Goal: Information Seeking & Learning: Compare options

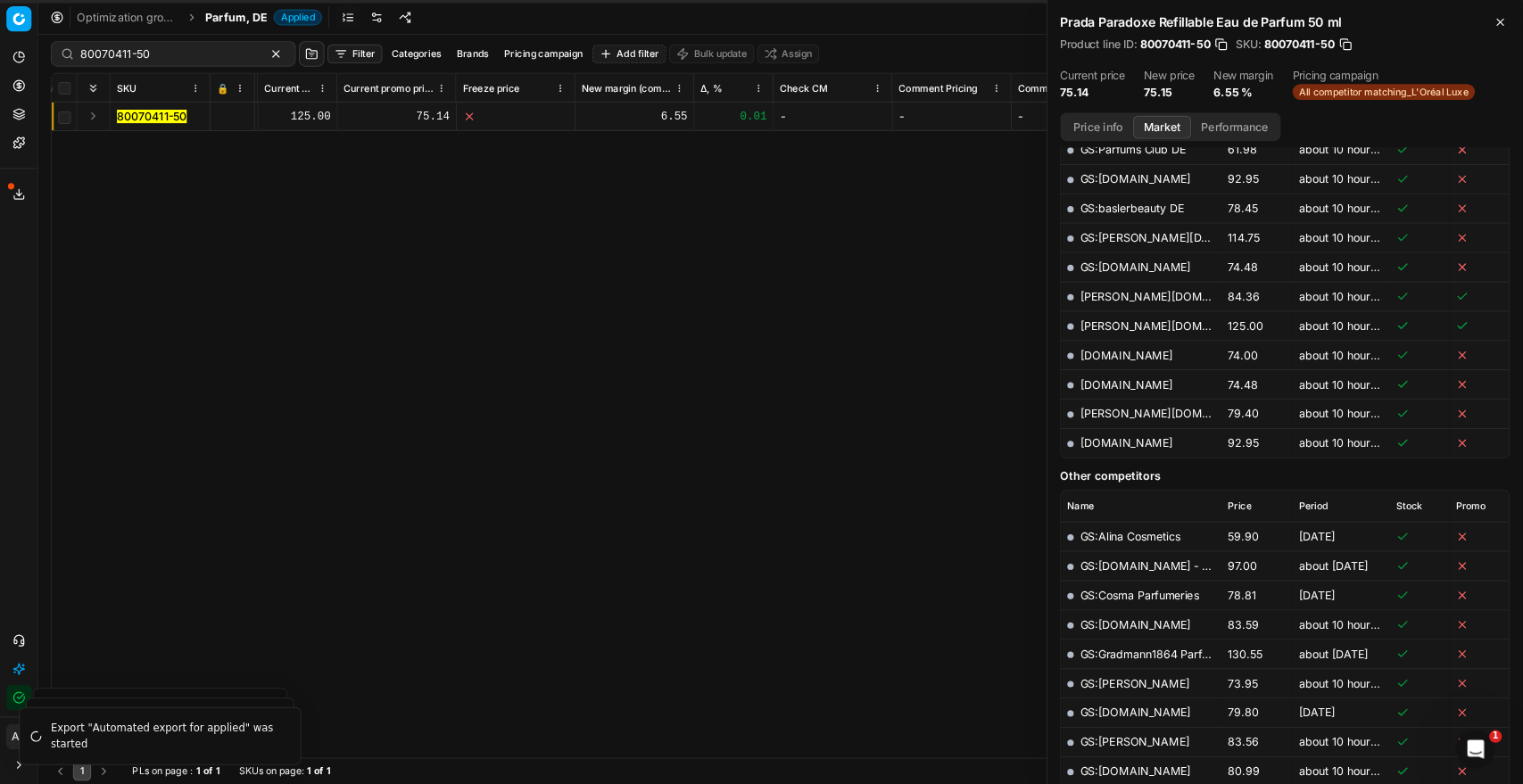
scroll to position [535, 0]
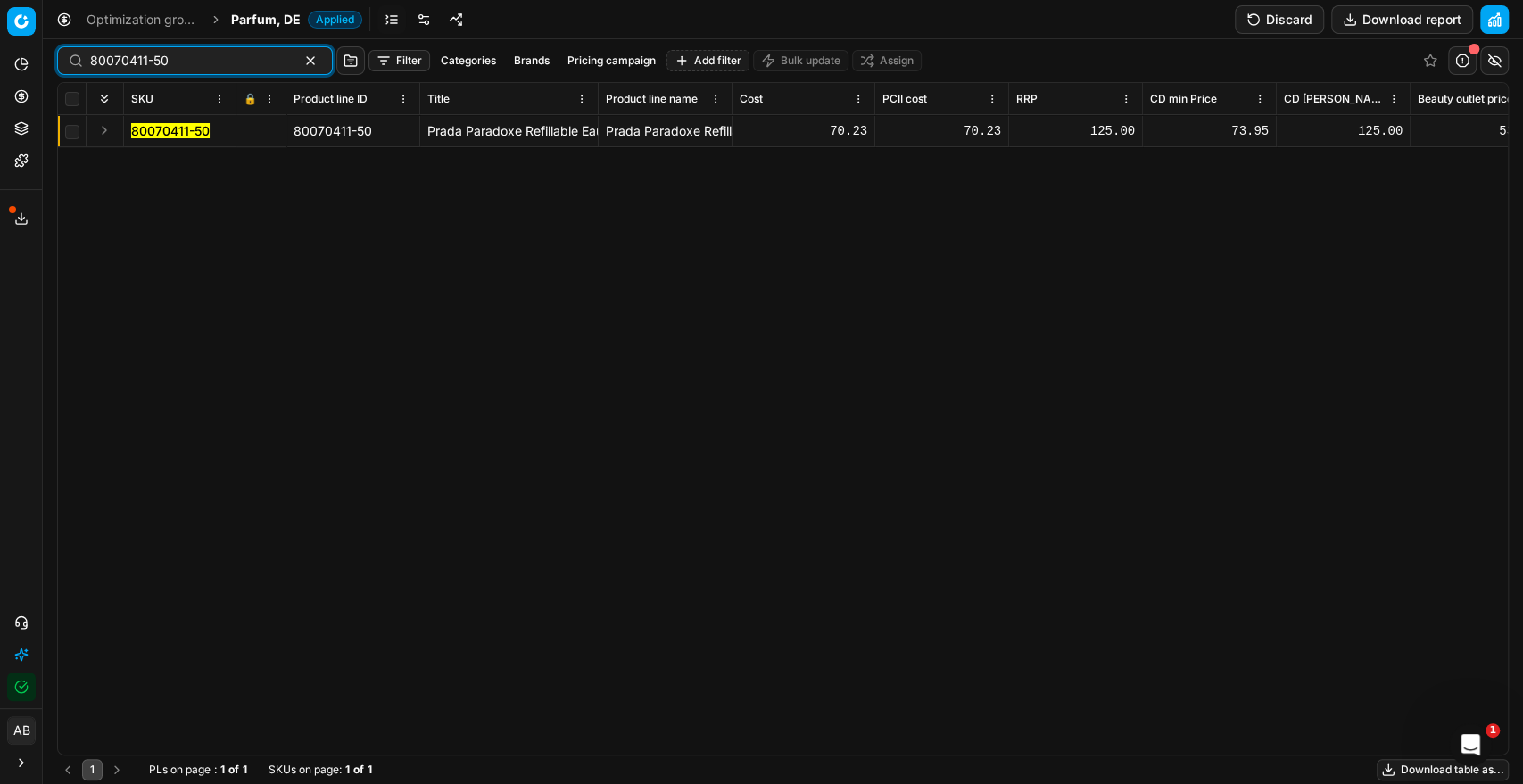
click at [254, 61] on input "80070411-50" at bounding box center [188, 60] width 195 height 18
paste input "90001263-0001775"
click at [193, 128] on mark "90001263-0001775" at bounding box center [189, 131] width 118 height 15
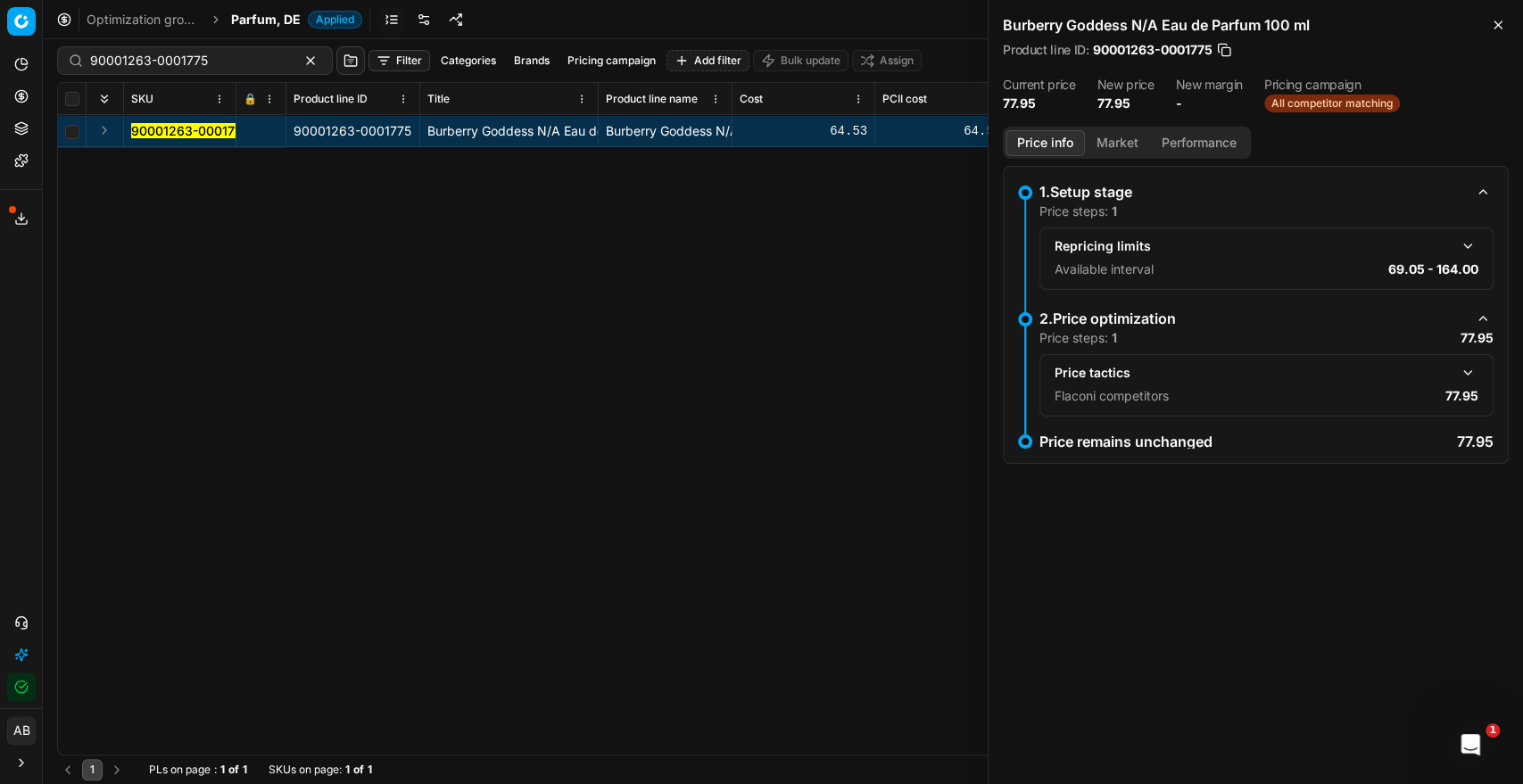
click at [1473, 377] on button "button" at bounding box center [1467, 372] width 22 height 22
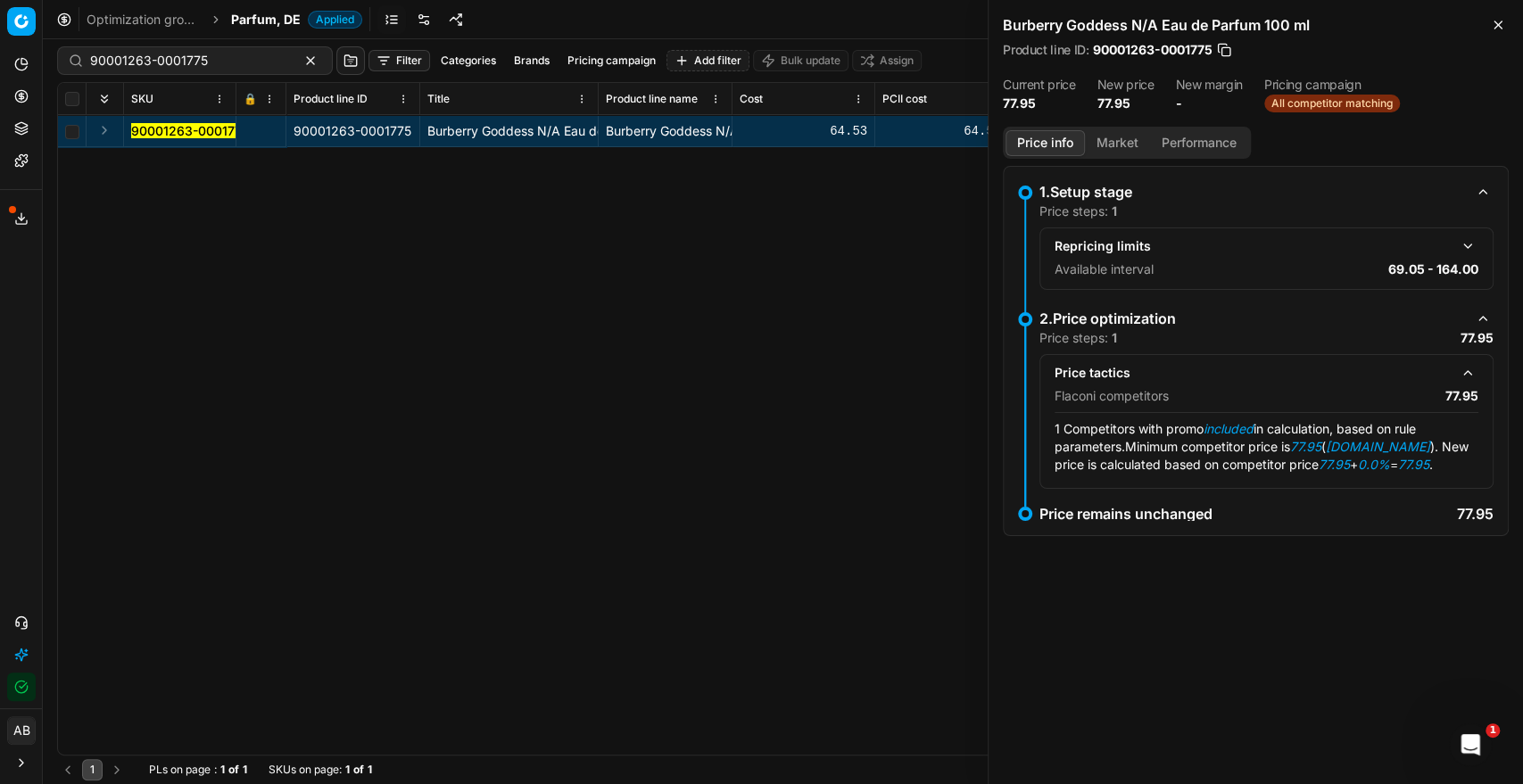
click at [1107, 148] on button "Market" at bounding box center [1117, 142] width 65 height 25
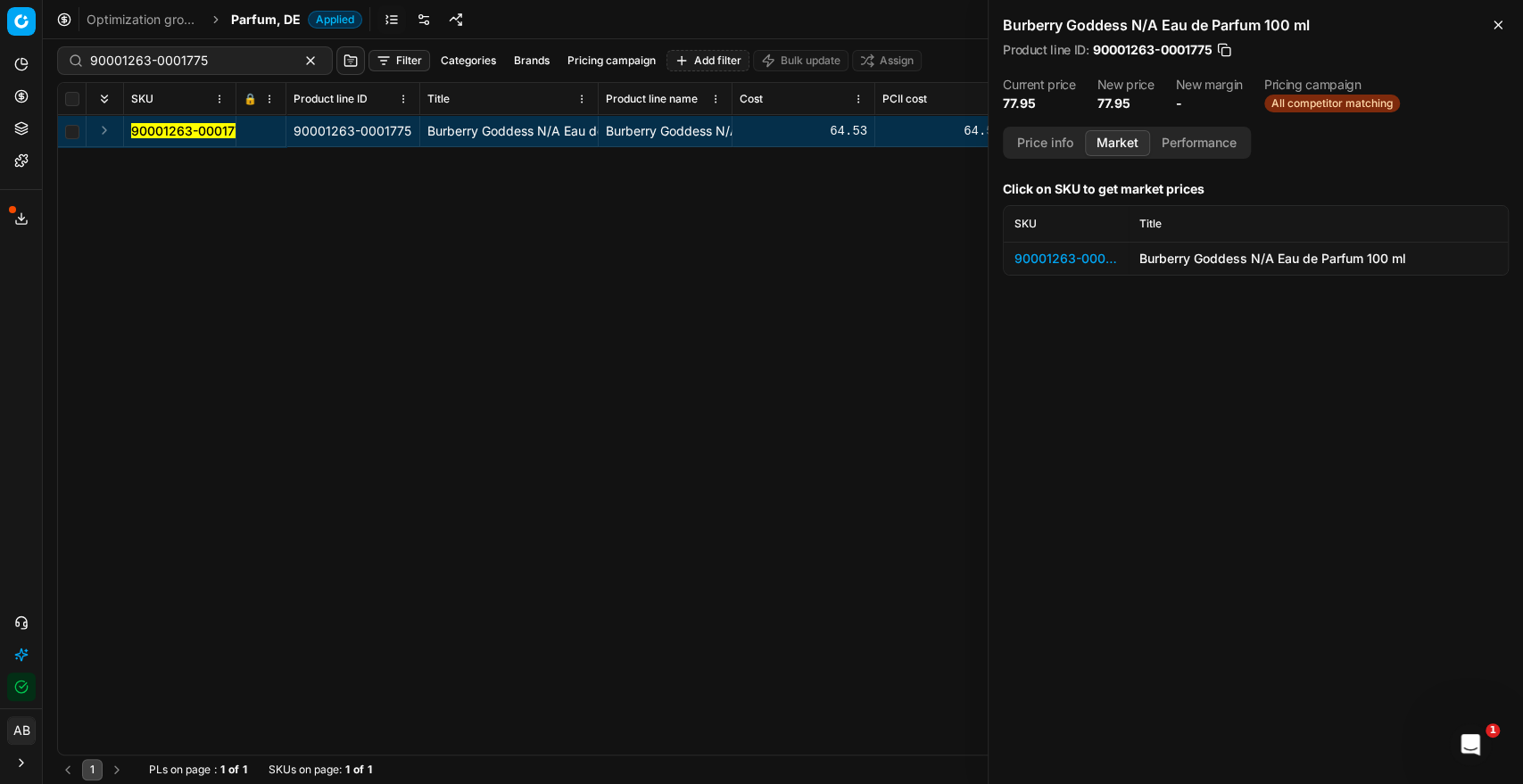
click at [1096, 251] on div "90001263-0001775" at bounding box center [1066, 258] width 104 height 18
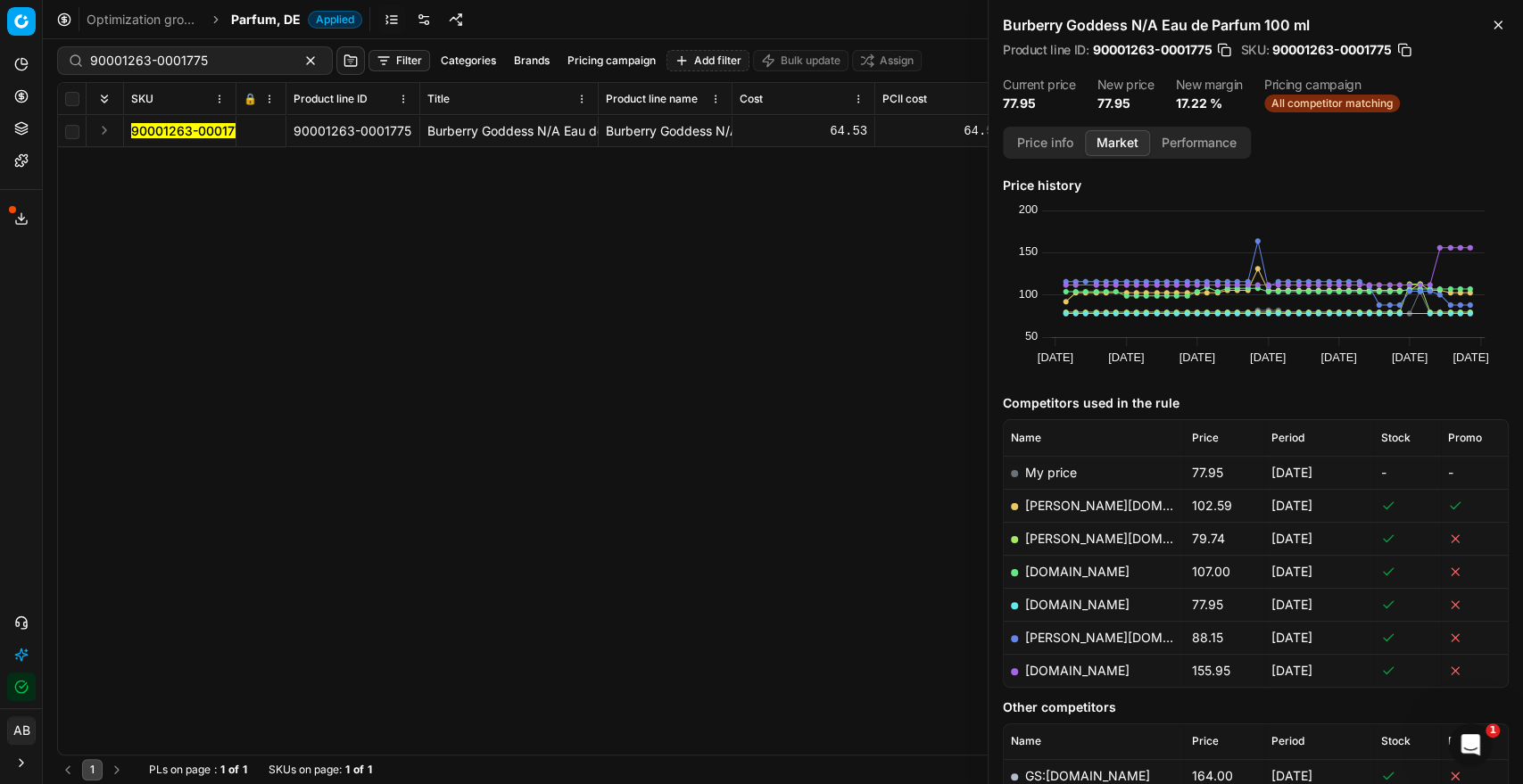
scroll to position [114, 0]
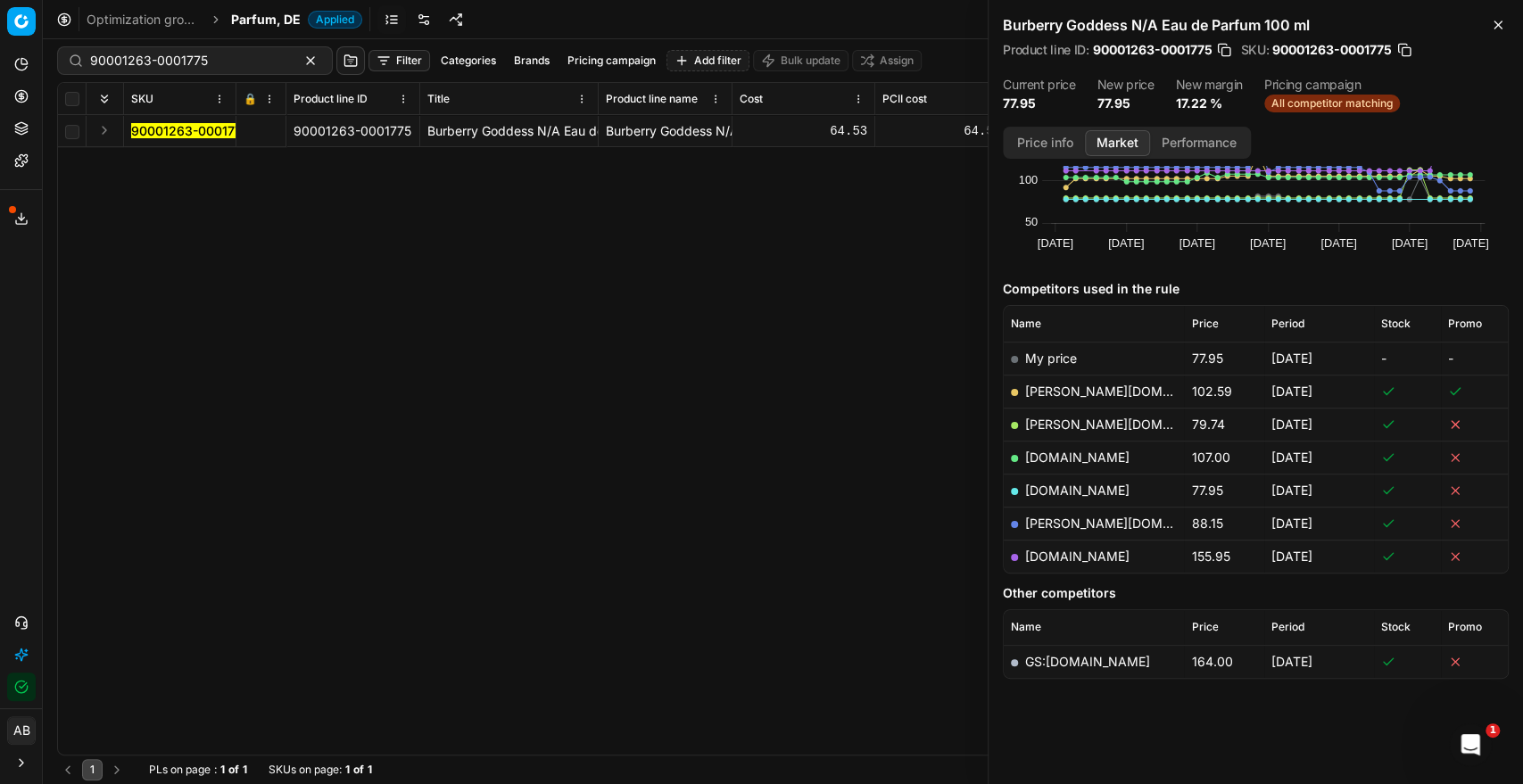
click at [1105, 495] on link "[DOMAIN_NAME]" at bounding box center [1077, 490] width 105 height 15
drag, startPoint x: 222, startPoint y: 58, endPoint x: 79, endPoint y: 33, distance: 145.2
click at [79, 33] on div "Optimization groups Parfum, DE Applied Discard Download report 90001263-0001775…" at bounding box center [782, 392] width 1480 height 784
paste input "2010126"
type input "20101265"
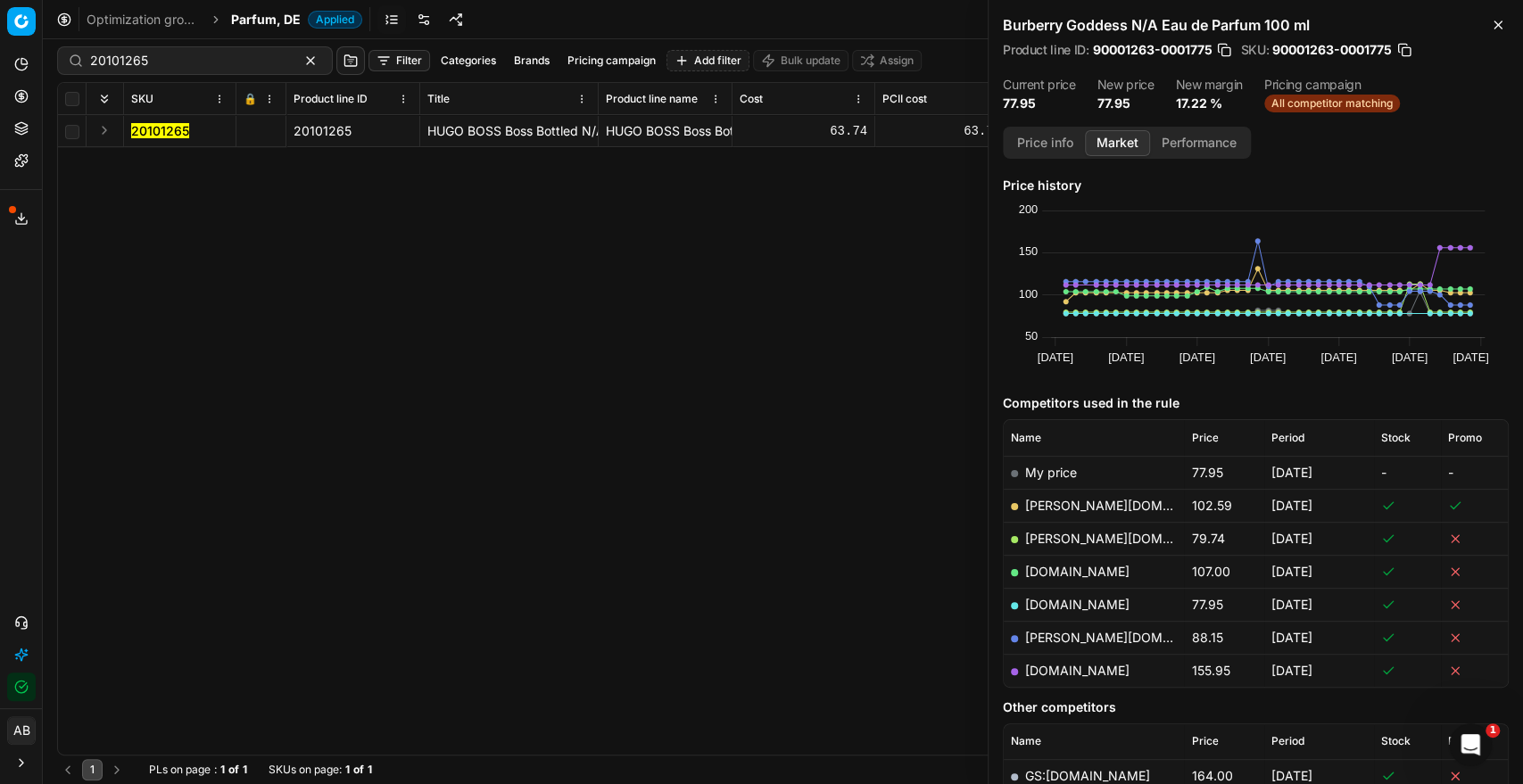
click at [171, 120] on td "20101265" at bounding box center [180, 131] width 112 height 32
drag, startPoint x: 171, startPoint y: 125, endPoint x: 286, endPoint y: 146, distance: 116.9
click at [172, 125] on mark "20101265" at bounding box center [160, 131] width 58 height 15
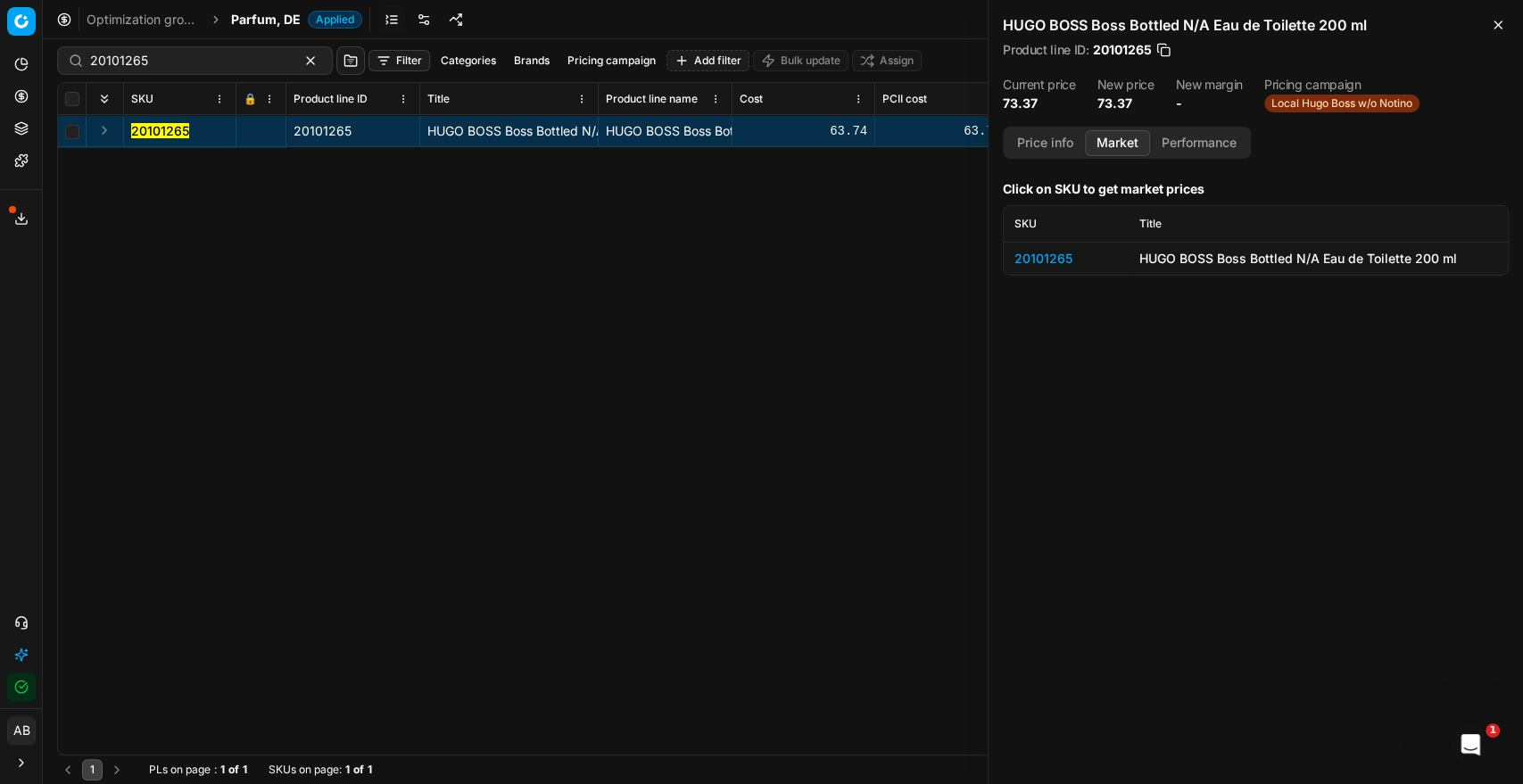
click at [1058, 251] on div "20101265" at bounding box center [1066, 258] width 104 height 18
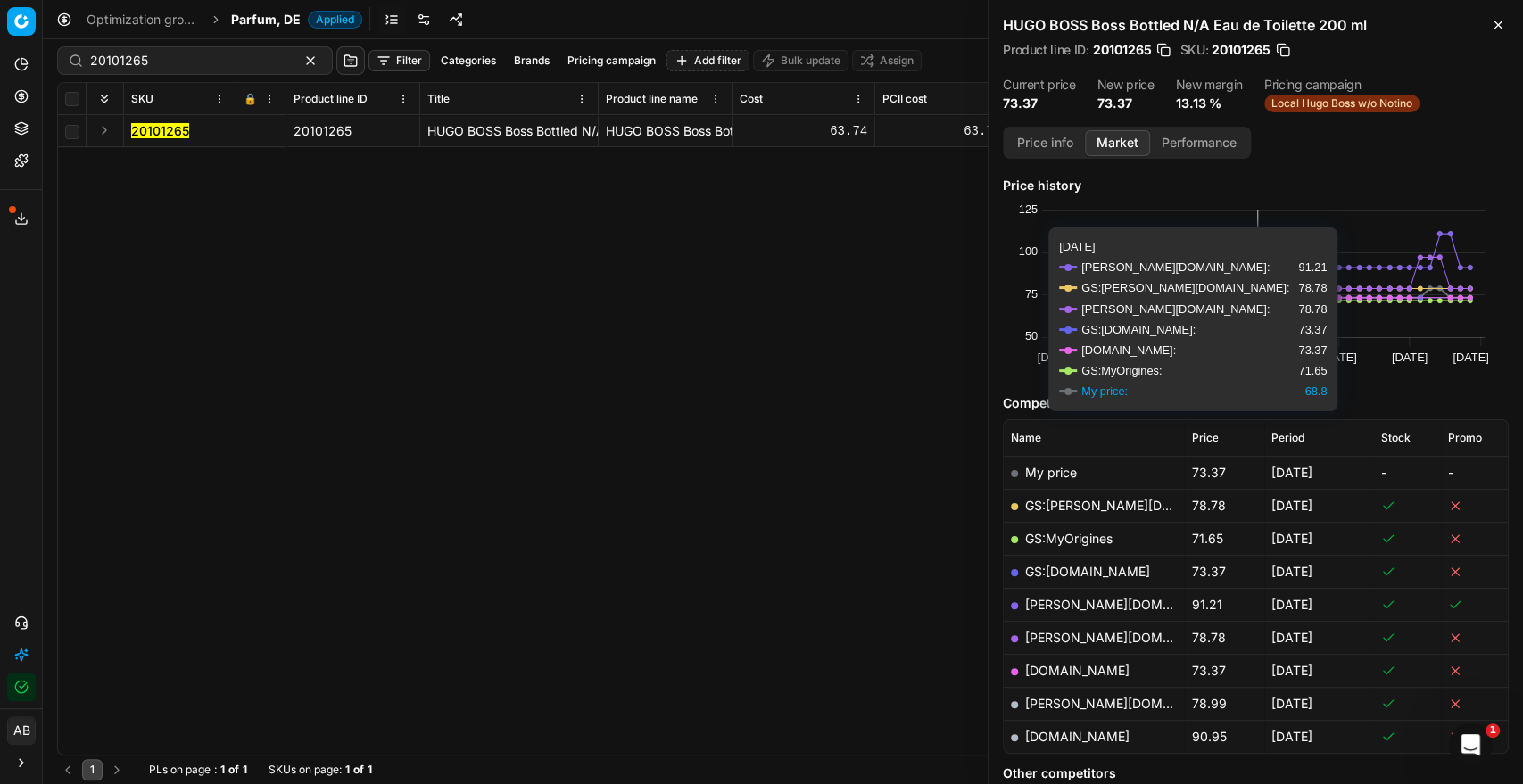
scroll to position [99, 0]
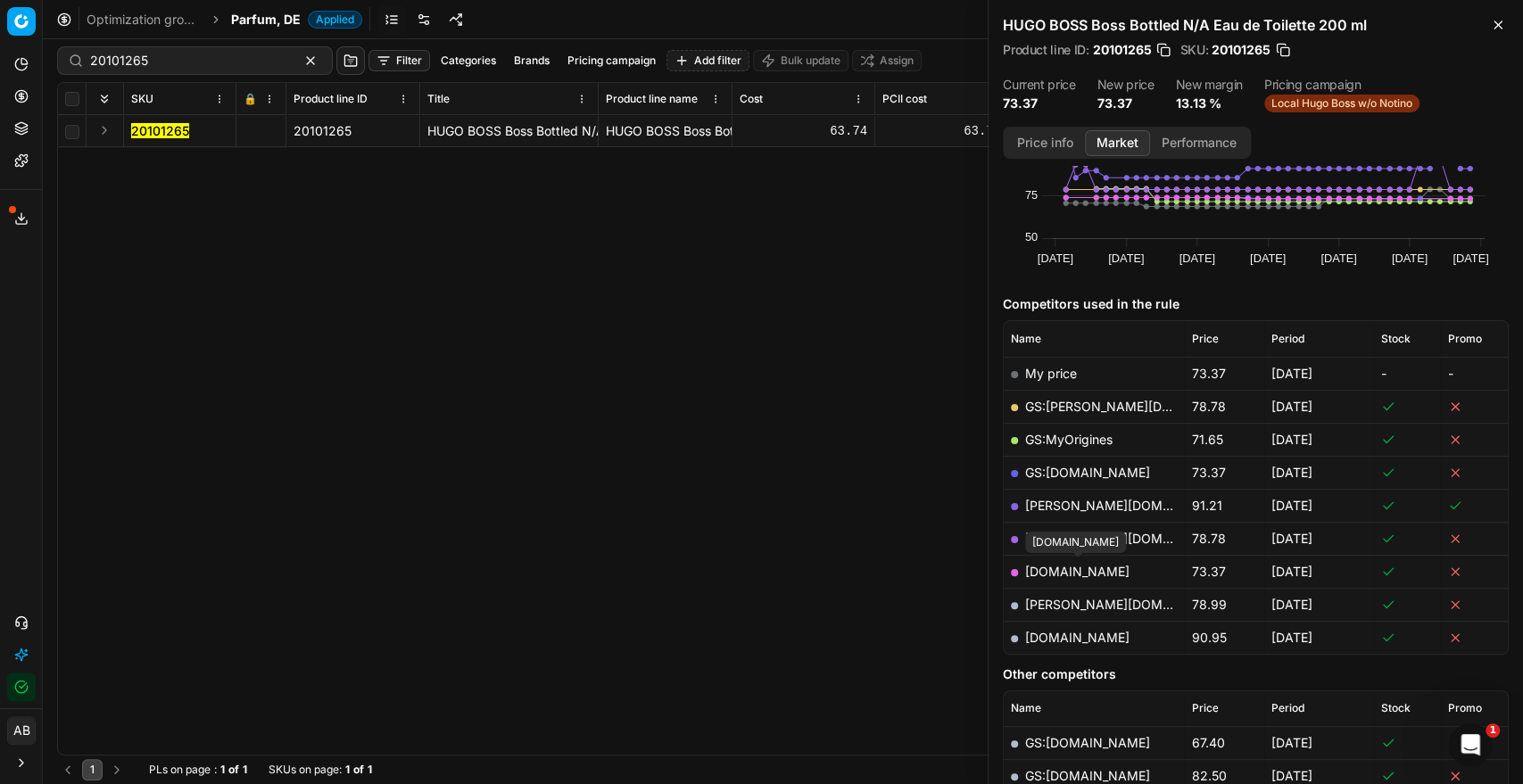
click at [1066, 564] on link "[DOMAIN_NAME]" at bounding box center [1077, 571] width 105 height 15
